Goal: Check status

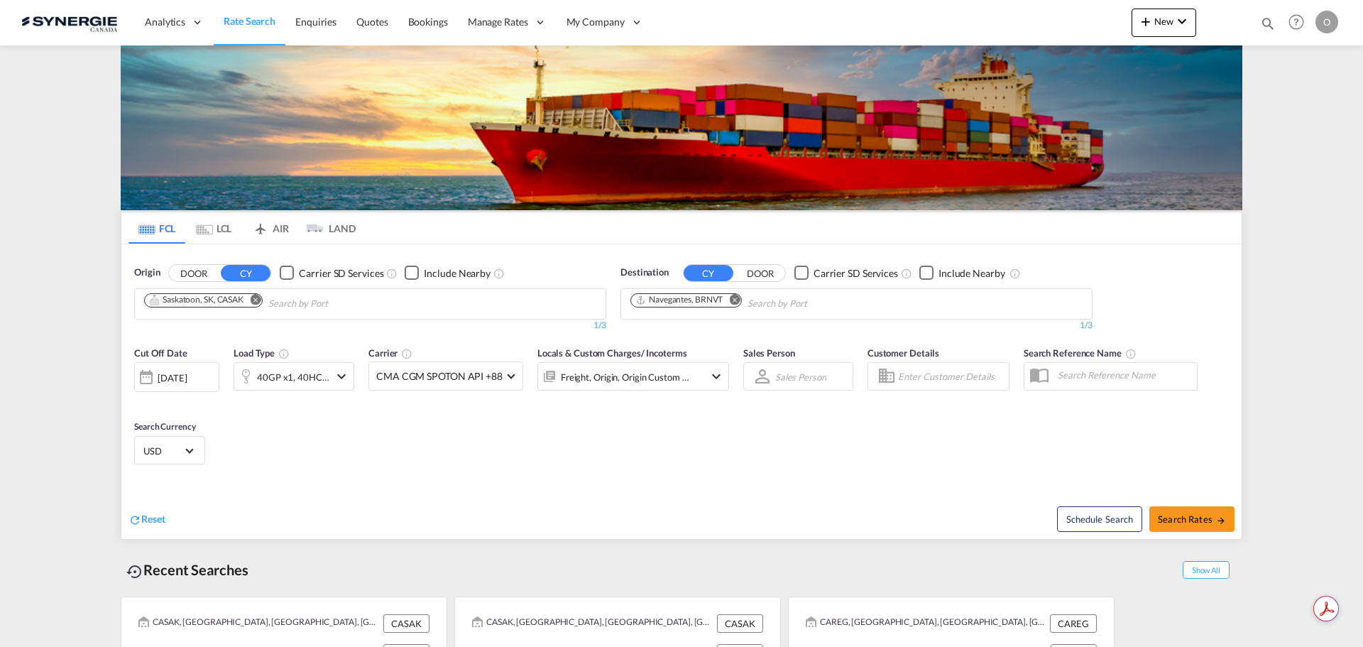
click at [1268, 24] on md-icon "icon-magnify" at bounding box center [1268, 24] width 16 height 16
click at [1038, 28] on select "Bookings Quotes Enquiries" at bounding box center [1041, 24] width 67 height 26
select select "Quotes"
click at [1008, 11] on select "Bookings Quotes Enquiries" at bounding box center [1041, 24] width 67 height 26
click at [1128, 16] on input at bounding box center [1160, 23] width 177 height 25
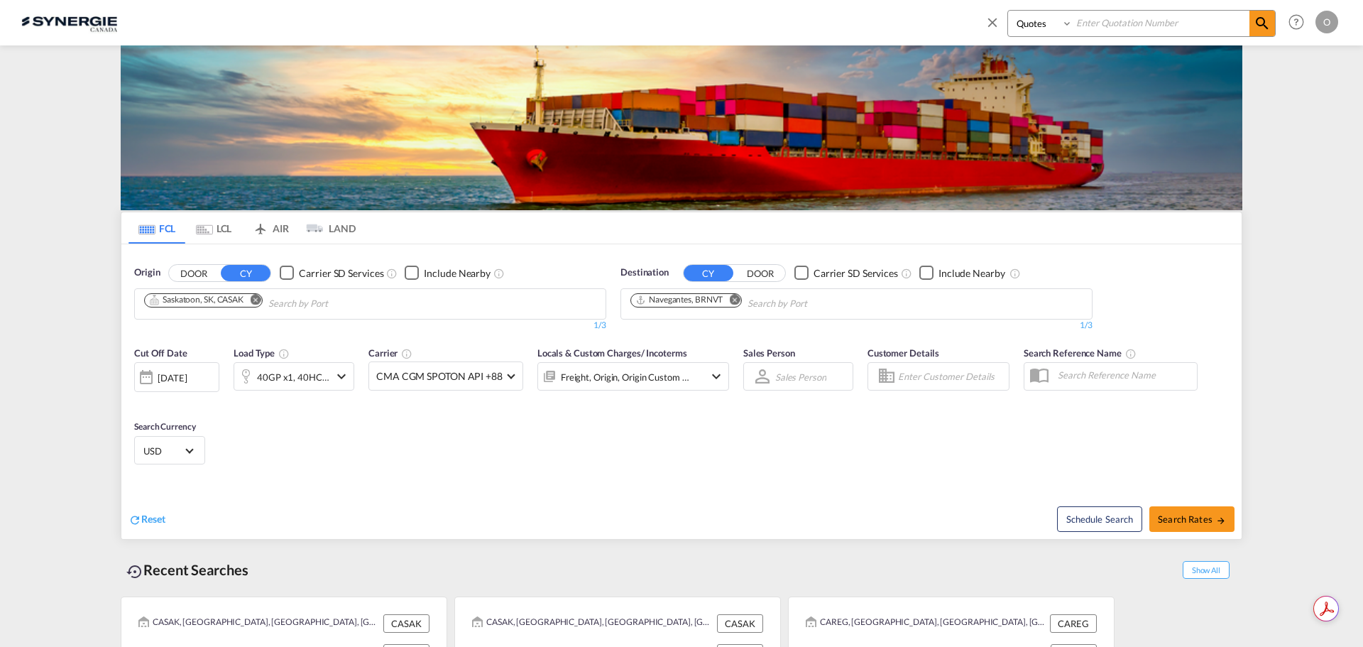
paste input "SYC000013640"
type input "SYC000013640"
click at [1265, 27] on md-icon "icon-magnify" at bounding box center [1261, 23] width 17 height 17
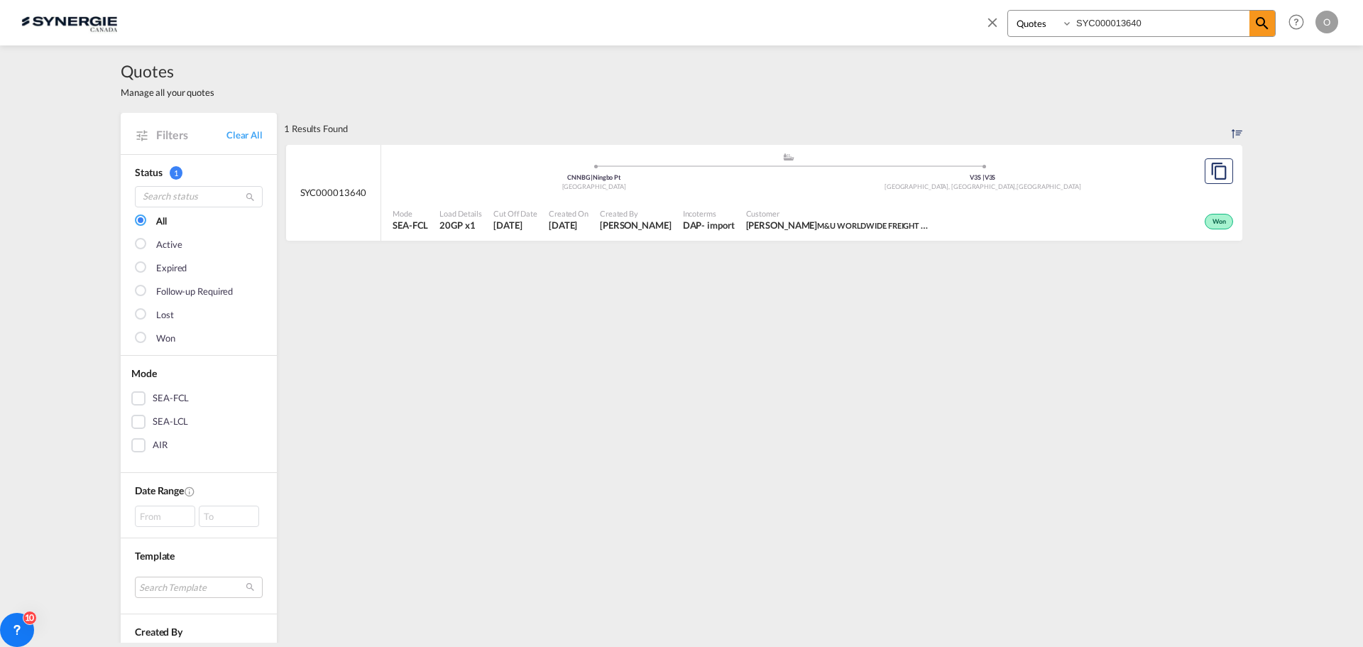
click at [1037, 227] on div "Won" at bounding box center [1086, 219] width 300 height 35
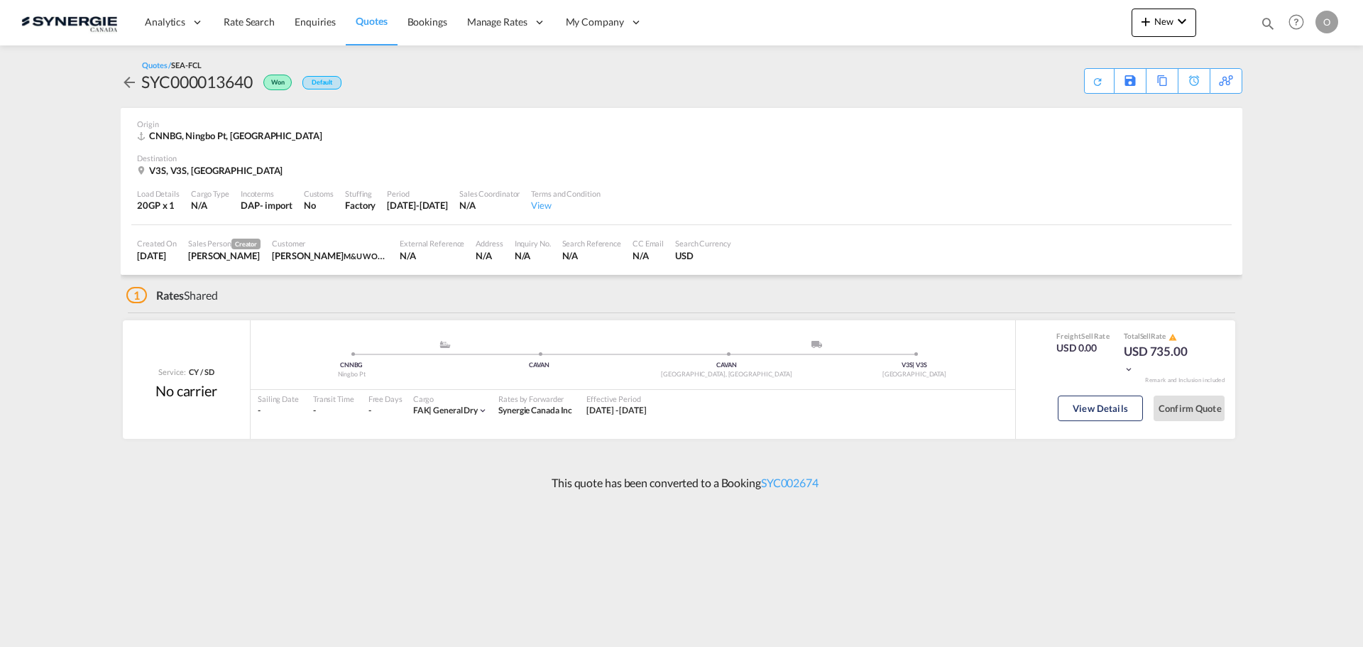
click at [890, 405] on div "Sailing Date - Transit Time - Free Days View - Cargo FAK | general dry Rates by…" at bounding box center [633, 405] width 764 height 30
click at [913, 403] on div "Sailing Date - Transit Time - Free Days View - Cargo FAK | general dry Rates by…" at bounding box center [633, 405] width 764 height 30
click at [1099, 418] on button "View Details" at bounding box center [1100, 408] width 85 height 26
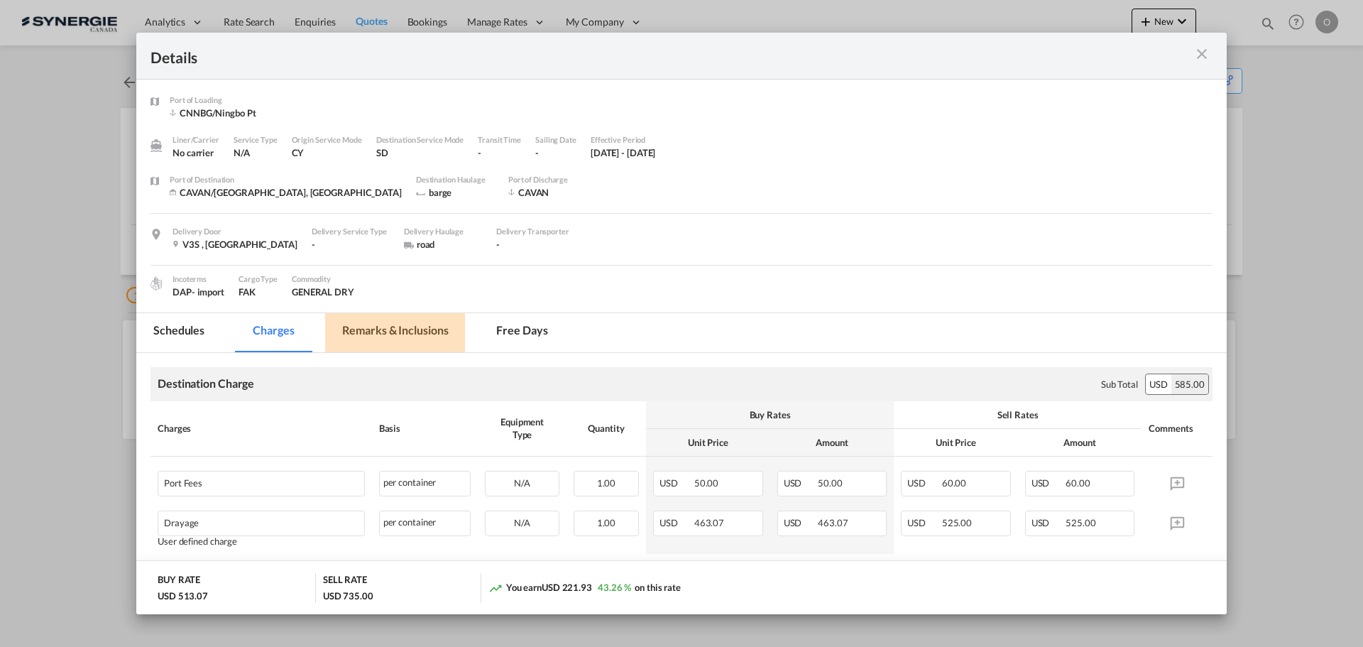
click at [409, 336] on md-tab-item "Remarks & Inclusions" at bounding box center [395, 332] width 140 height 39
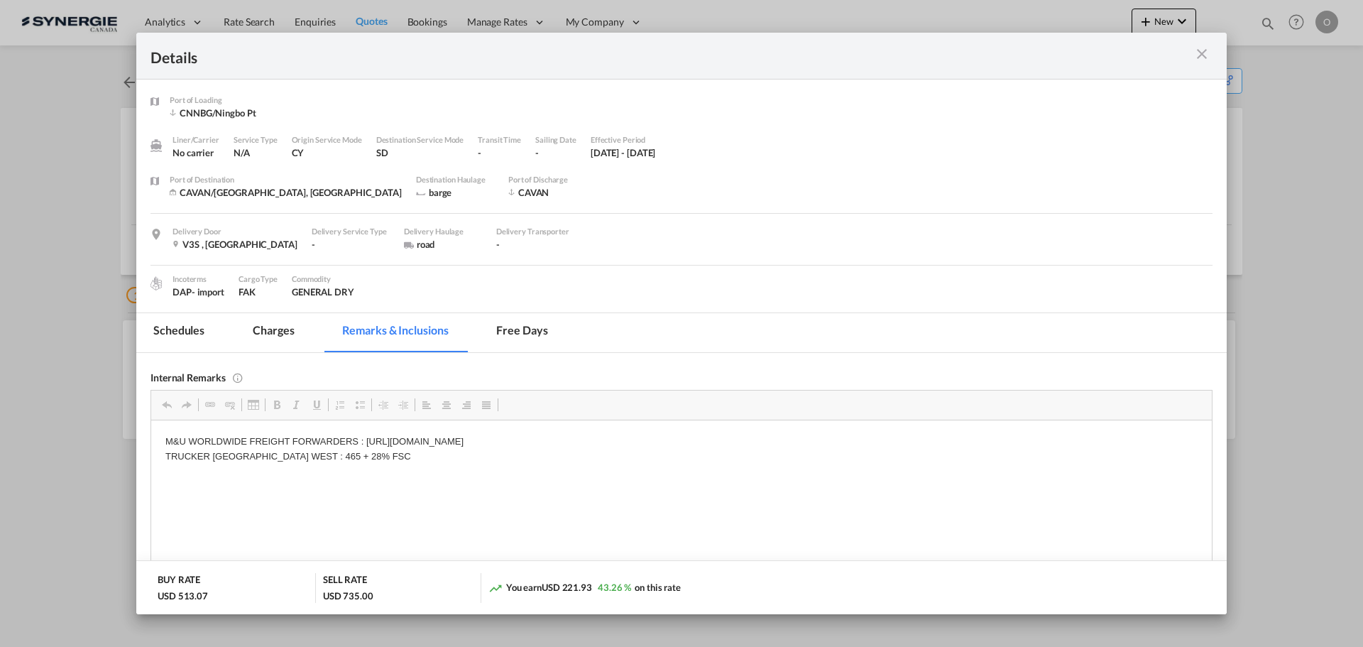
click at [281, 333] on md-tab-item "Charges" at bounding box center [273, 332] width 75 height 39
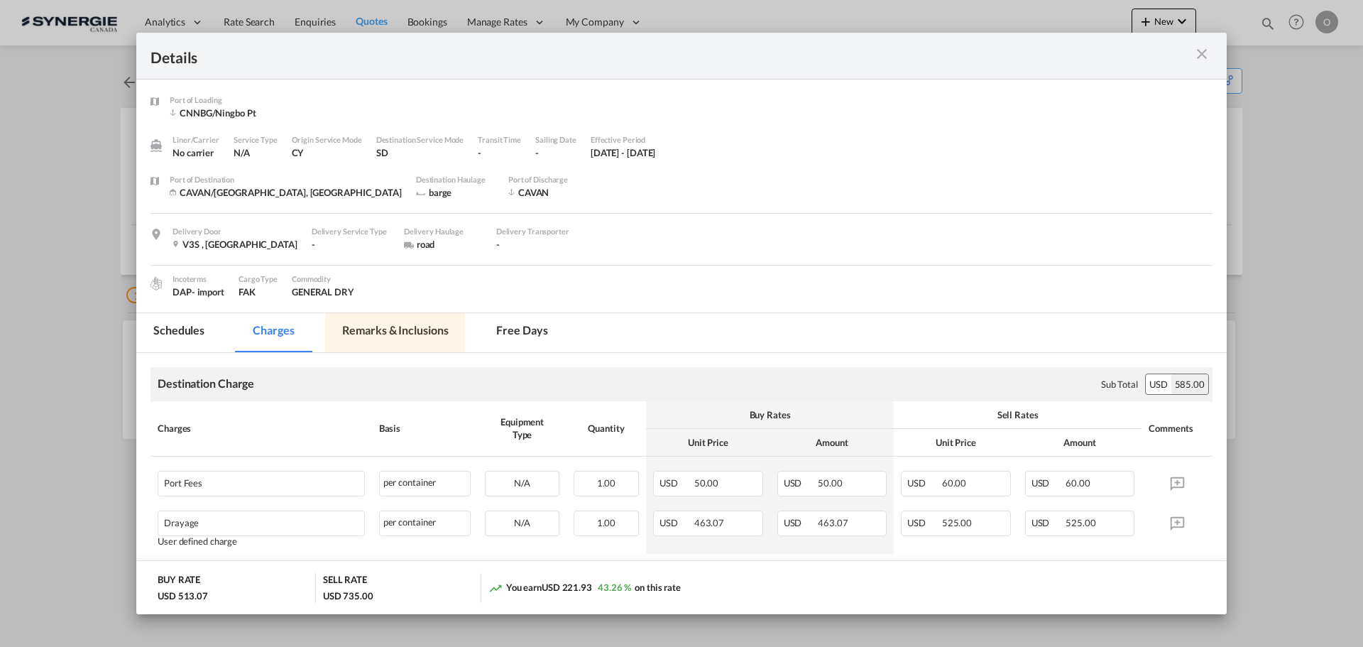
click at [429, 316] on md-tab-item "Remarks & Inclusions" at bounding box center [395, 332] width 140 height 39
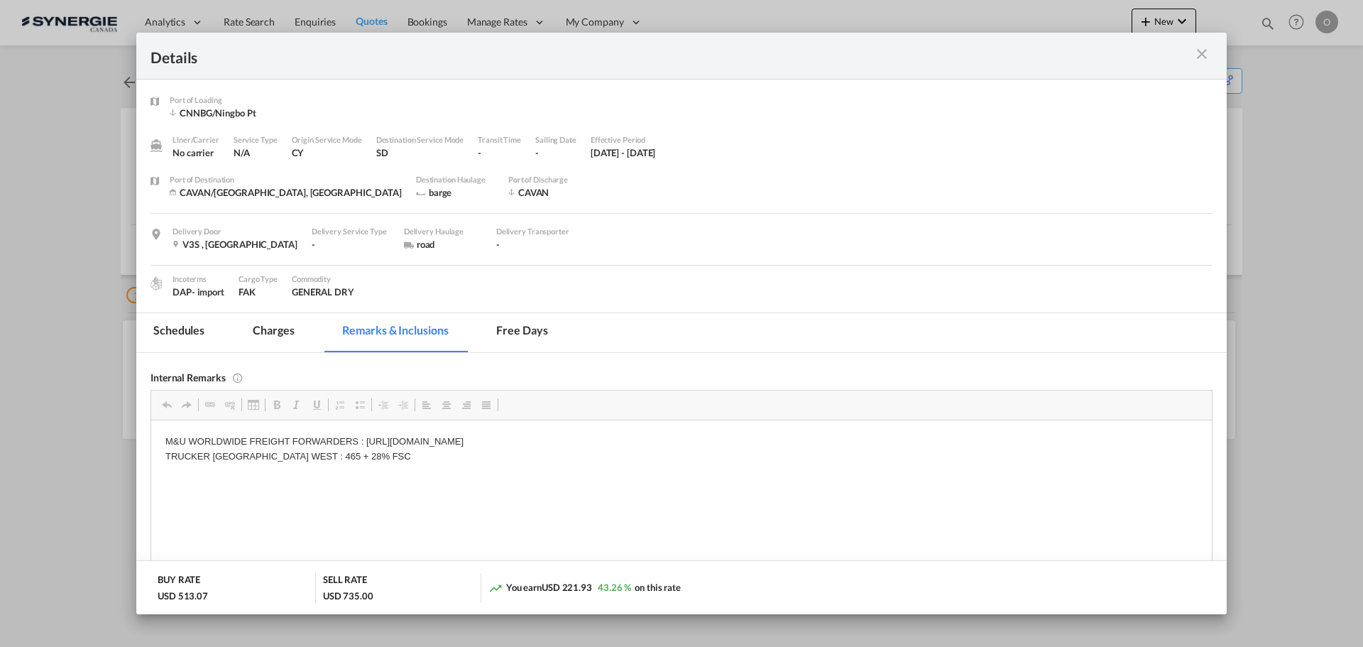
drag, startPoint x: 366, startPoint y: 435, endPoint x: 769, endPoint y: 445, distance: 403.3
drag, startPoint x: 766, startPoint y: 440, endPoint x: 368, endPoint y: 439, distance: 398.2
click at [368, 439] on p "M&U WORLDWIDE FREIGHT FORWARDERS : https://app.frontapp.com/open/cnv_prk44pb?ke…" at bounding box center [681, 449] width 1032 height 30
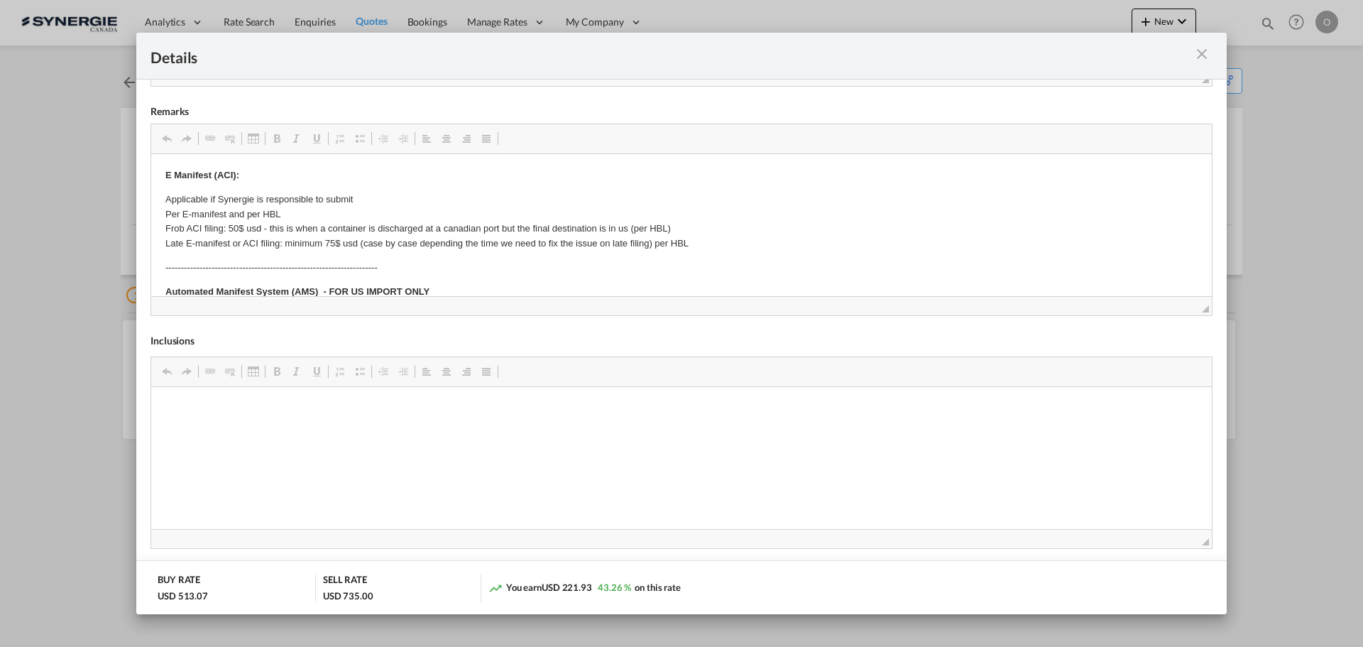
scroll to position [543, 0]
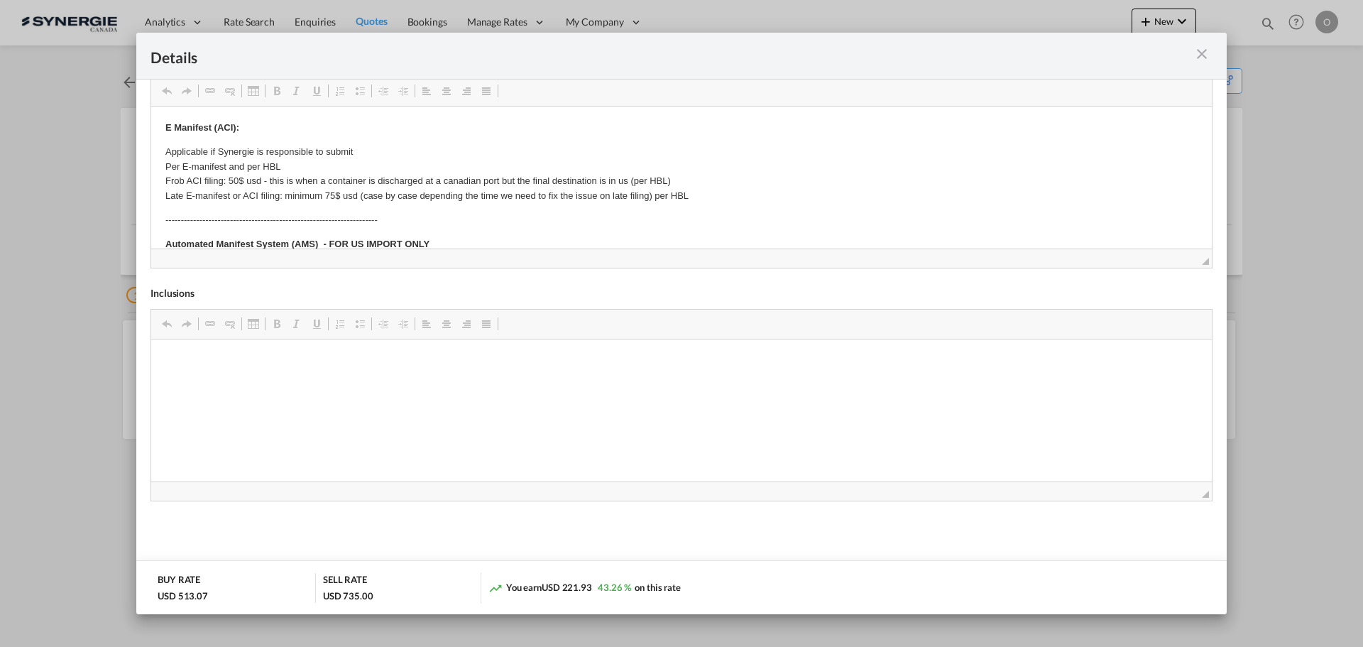
click at [1201, 53] on md-icon "icon-close m-3 fg-AAA8AD cursor" at bounding box center [1201, 53] width 17 height 17
